Goal: Complete application form

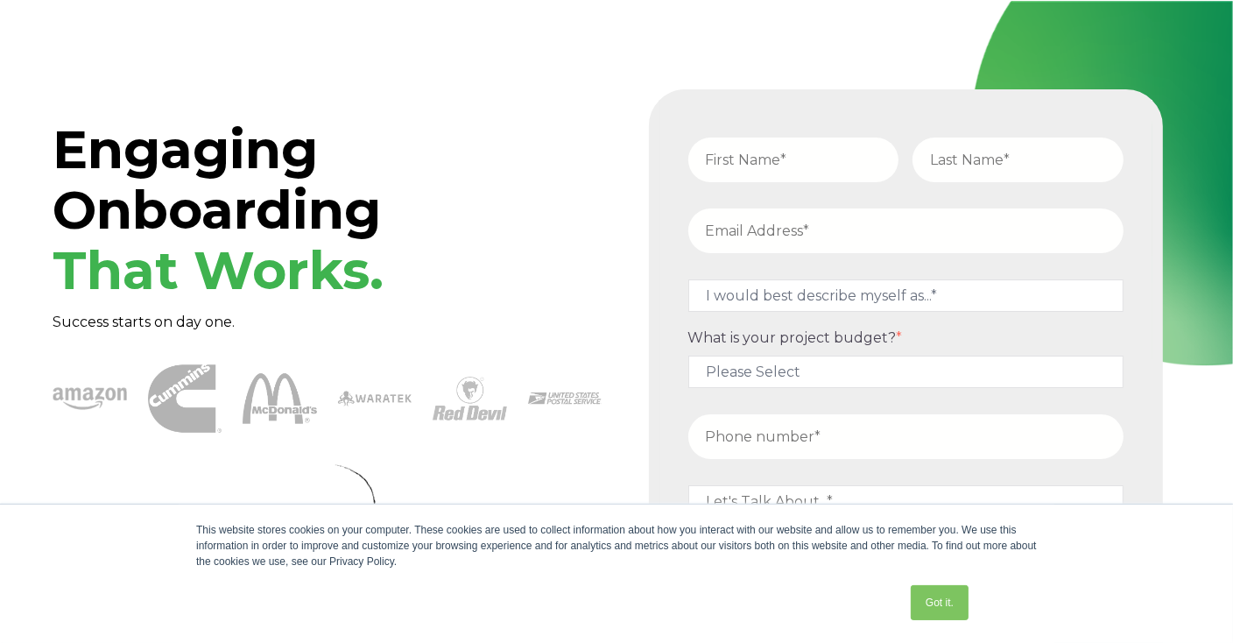
click at [763, 165] on input "text" at bounding box center [794, 160] width 211 height 45
type input "[PERSON_NAME]"
click at [956, 150] on input "text" at bounding box center [1018, 160] width 211 height 45
type input "[PERSON_NAME]"
click at [808, 237] on input "email" at bounding box center [906, 230] width 435 height 45
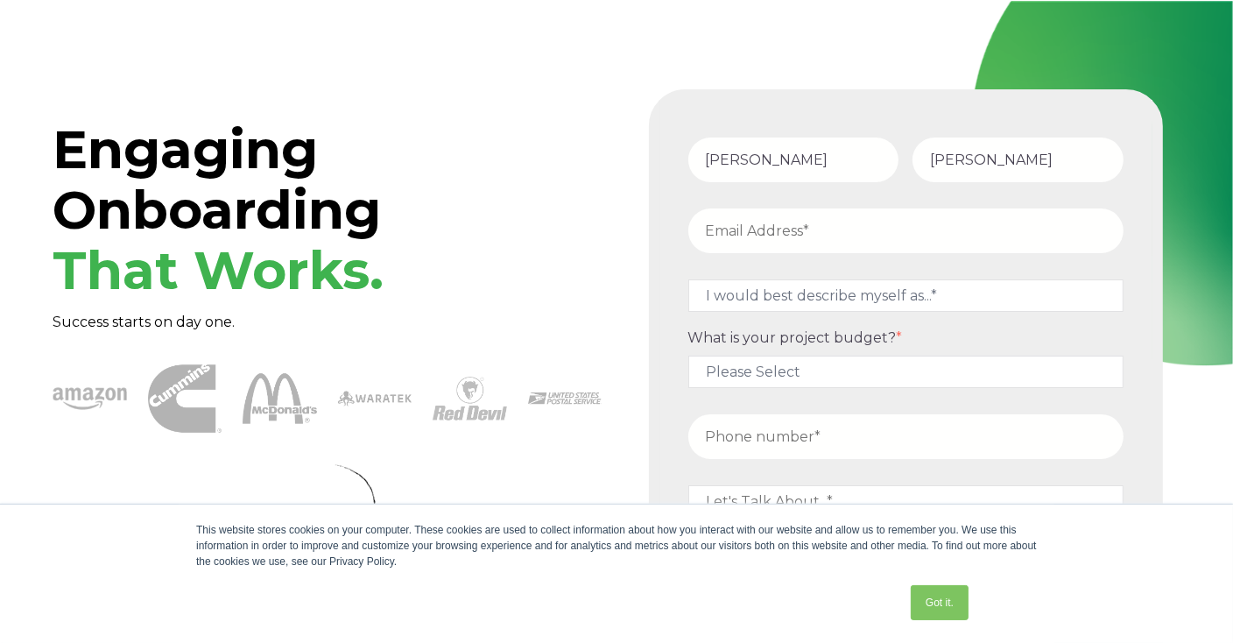
type input "[EMAIL_ADDRESS][DOMAIN_NAME]"
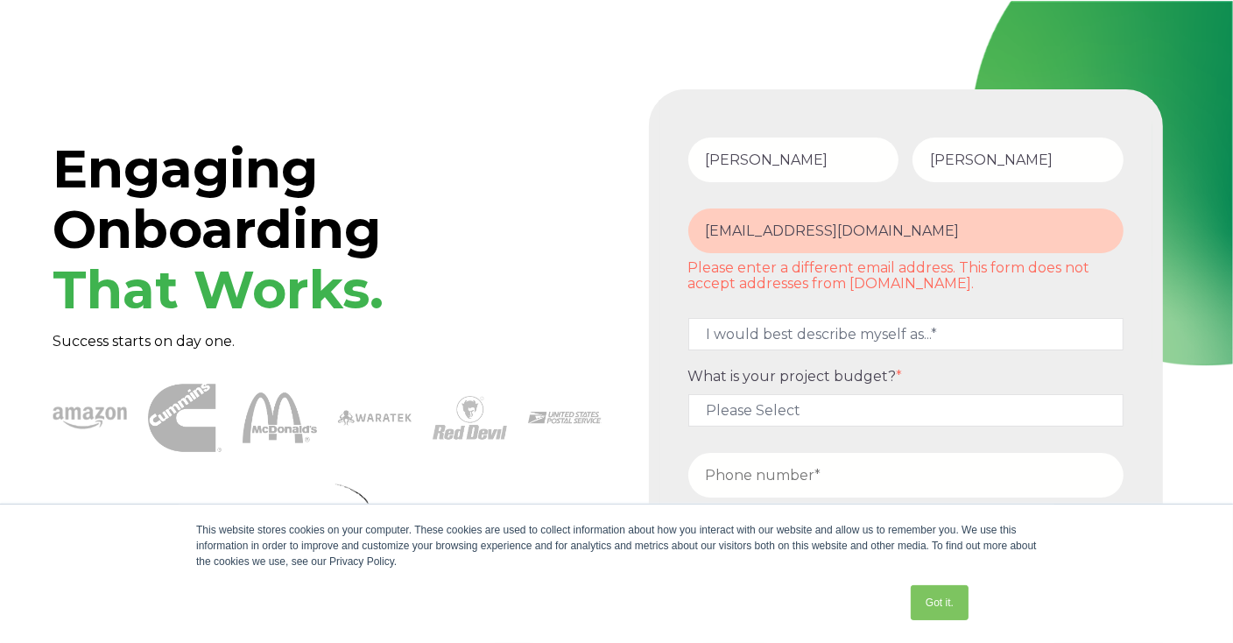
click at [770, 293] on fieldset "[EMAIL_ADDRESS][DOMAIN_NAME] Please enter a different email address. This form …" at bounding box center [906, 255] width 449 height 110
click at [745, 339] on select "I would best describe myself as...* Other I am an executive or owner of a compa…" at bounding box center [906, 334] width 435 height 32
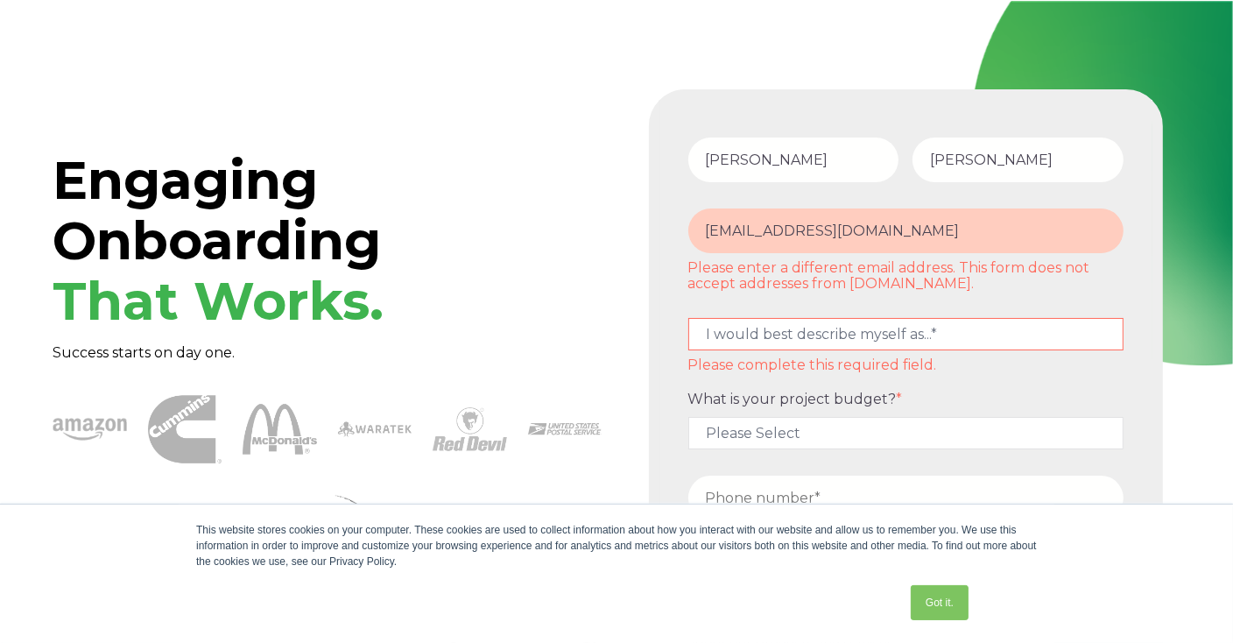
click at [1227, 536] on div "This website stores cookies on your computer. These cookies are used to collect…" at bounding box center [616, 573] width 1233 height 139
click at [805, 338] on select "I would best describe myself as...* Other I am an executive or owner of a compa…" at bounding box center [906, 334] width 435 height 32
select select "persona_5"
click at [689, 318] on select "I would best describe myself as...* Other I am an executive or owner of a compa…" at bounding box center [906, 334] width 435 height 32
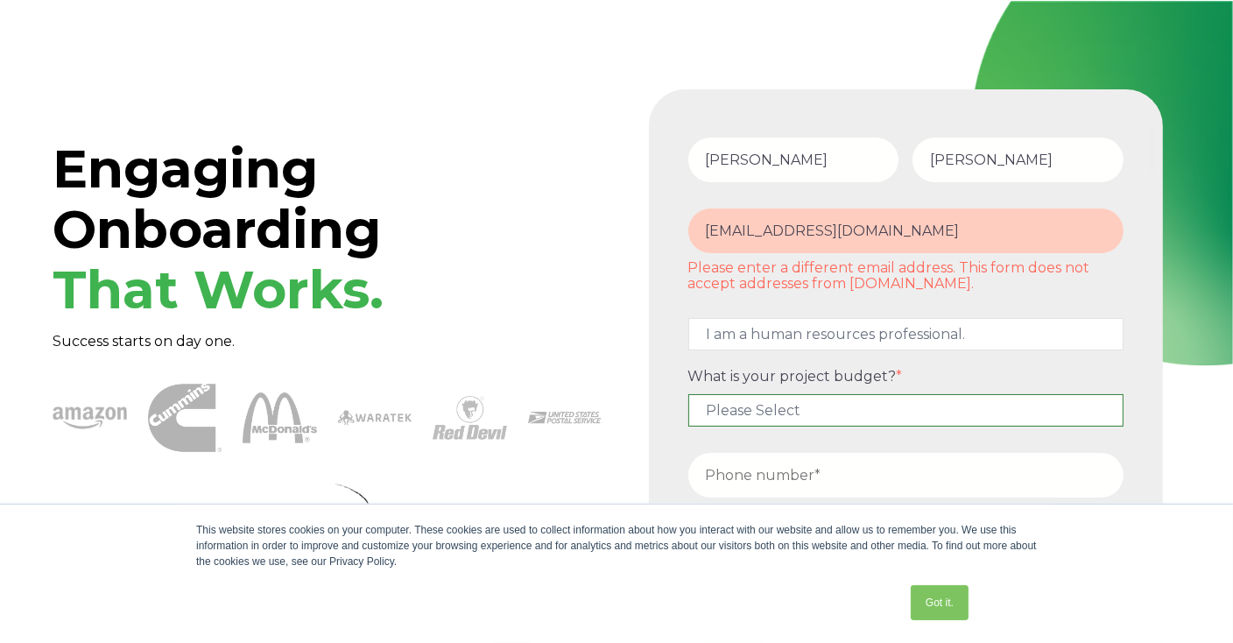
click at [759, 411] on select "Please Select $5,000 - $15,000 $15,000 - $25,000 $25,000 - $50,000 $50,000+" at bounding box center [906, 410] width 435 height 32
